Goal: Information Seeking & Learning: Learn about a topic

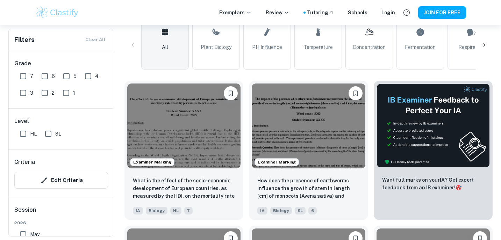
scroll to position [189, 0]
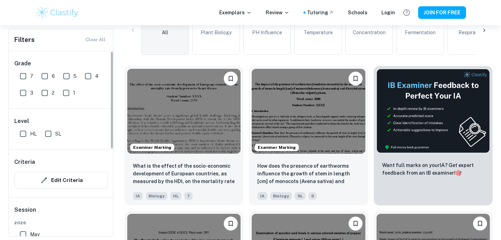
click at [22, 73] on input "7" at bounding box center [23, 76] width 14 height 14
checkbox input "true"
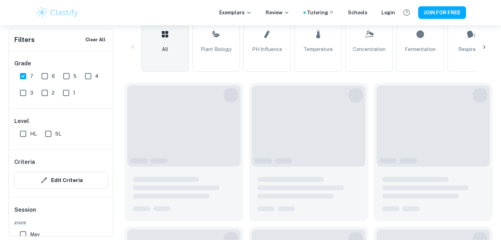
scroll to position [206, 0]
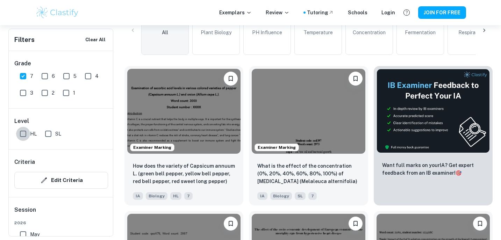
click at [22, 132] on input "HL" at bounding box center [23, 134] width 14 height 14
checkbox input "true"
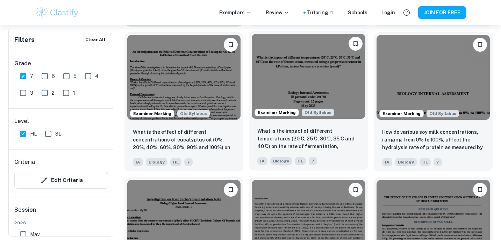
scroll to position [676, 0]
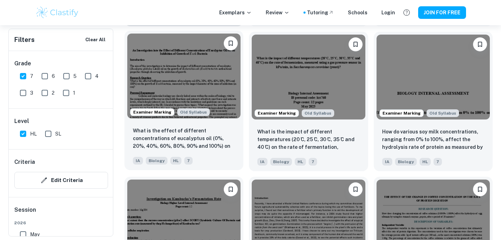
click at [225, 124] on div "What is the effect of different concentrations of eucalyptus oil (0%, 20%, 40%,…" at bounding box center [183, 145] width 119 height 49
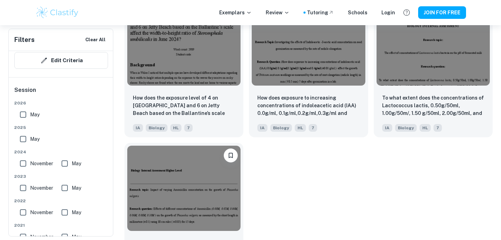
scroll to position [4672, 0]
